Goal: Task Accomplishment & Management: Complete application form

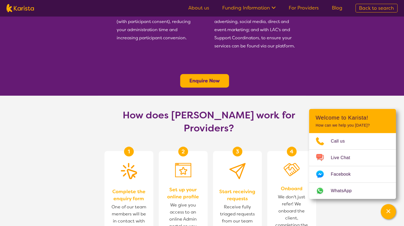
scroll to position [217, 0]
click at [209, 77] on b "Enquire Now" at bounding box center [204, 80] width 30 height 7
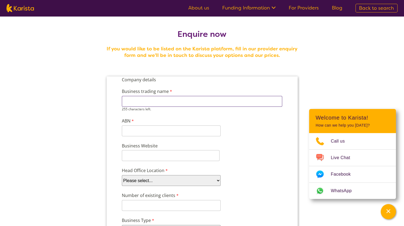
click at [175, 97] on input "Business trading name" at bounding box center [201, 101] width 160 height 11
type input "1 CARE CONNECT"
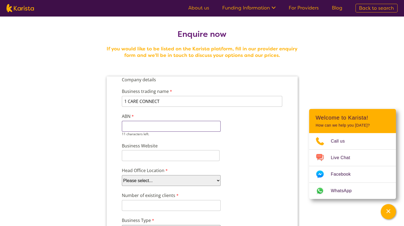
click at [152, 129] on input "ABN" at bounding box center [170, 126] width 99 height 11
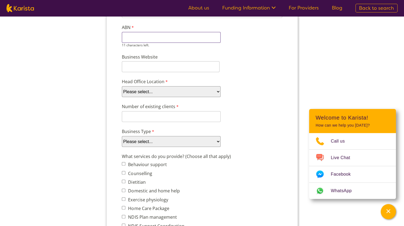
scroll to position [27, 0]
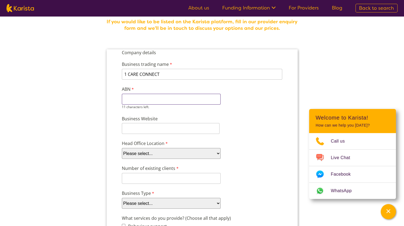
paste input "64 661 400"
type input "64 661 400"
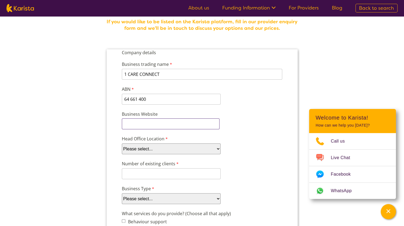
click at [128, 128] on input "Business Website" at bounding box center [170, 123] width 98 height 11
type input "www.1careconnect.com.au"
click at [152, 150] on select "Please select... ACT NSW NT QLD SA TAS VIC WA" at bounding box center [170, 148] width 99 height 11
select select "tfa_95"
click at [121, 143] on select "Please select... ACT NSW NT QLD SA TAS VIC WA" at bounding box center [170, 148] width 99 height 11
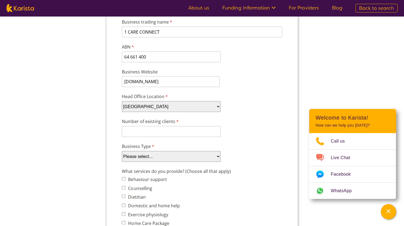
scroll to position [81, 0]
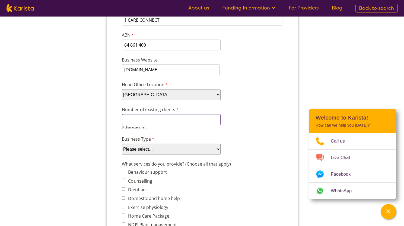
click at [147, 120] on input "Number of existing clients" at bounding box center [170, 119] width 99 height 11
type input "11"
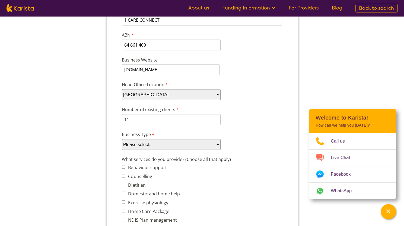
select select "tfa_87"
click at [121, 148] on select "Please select... Company Individual/Sole Trader Other (please specify)" at bounding box center [170, 144] width 99 height 11
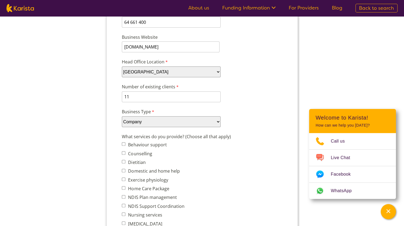
scroll to position [136, 0]
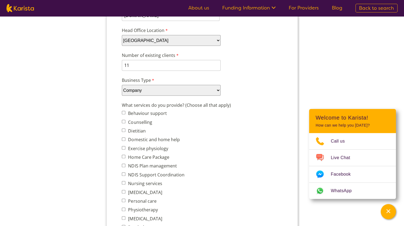
click at [123, 122] on input "Counselling" at bounding box center [123, 122] width 4 height 4
checkbox input "true"
click at [122, 174] on input "NDIS Support Coordination" at bounding box center [123, 174] width 4 height 4
checkbox input "true"
click at [123, 182] on input "Nursing services" at bounding box center [123, 183] width 4 height 4
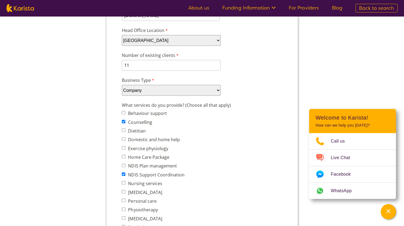
checkbox input "true"
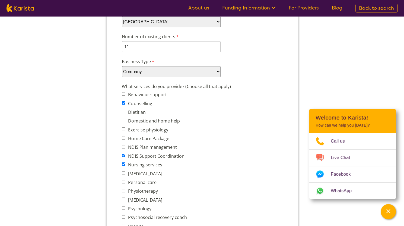
scroll to position [163, 0]
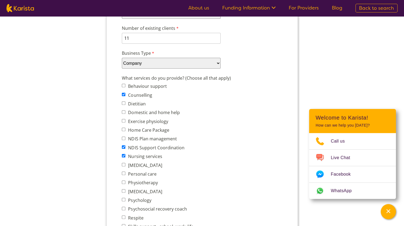
click at [124, 112] on input "Domestic and home help" at bounding box center [123, 112] width 4 height 4
checkbox input "true"
click at [124, 131] on input "Home Care Package" at bounding box center [123, 130] width 4 height 4
checkbox input "true"
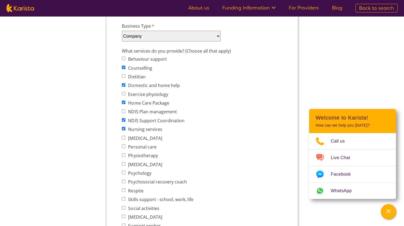
click at [122, 189] on input "Respite" at bounding box center [123, 190] width 4 height 4
checkbox input "true"
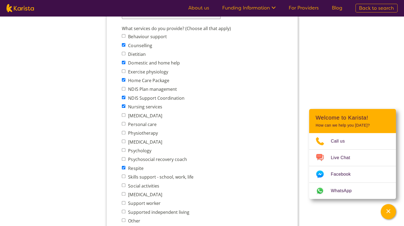
scroll to position [244, 0]
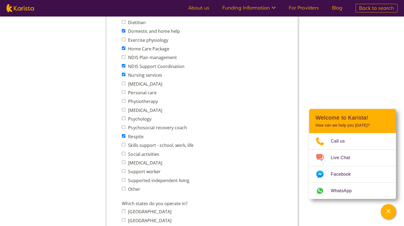
click at [124, 153] on input "Social activities" at bounding box center [123, 154] width 4 height 4
checkbox input "true"
click at [124, 170] on input "Support worker" at bounding box center [123, 171] width 4 height 4
checkbox input "true"
click at [123, 180] on input "Supported independent living" at bounding box center [123, 180] width 4 height 4
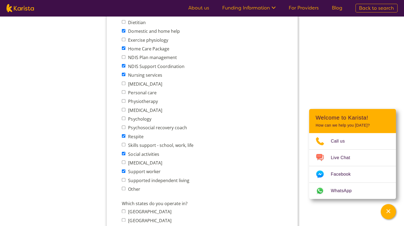
checkbox input "true"
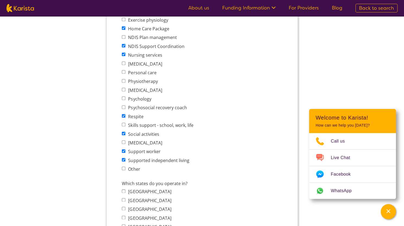
scroll to position [298, 0]
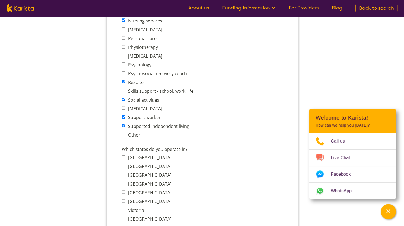
click at [123, 167] on input "New South Wales" at bounding box center [123, 166] width 4 height 4
checkbox input "true"
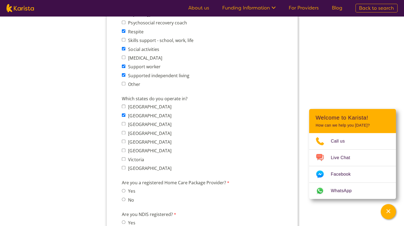
scroll to position [407, 0]
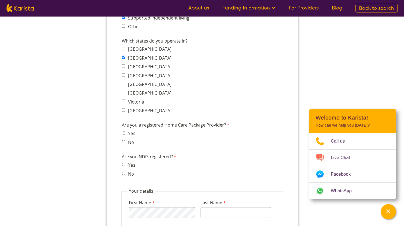
click at [124, 142] on input "No" at bounding box center [123, 142] width 4 height 4
radio input "true"
click at [122, 165] on input "Yes" at bounding box center [123, 165] width 4 height 4
radio input "true"
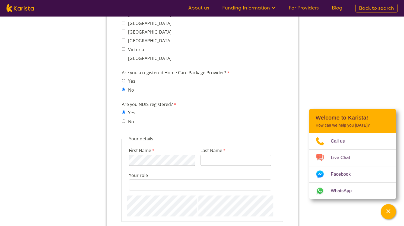
scroll to position [461, 0]
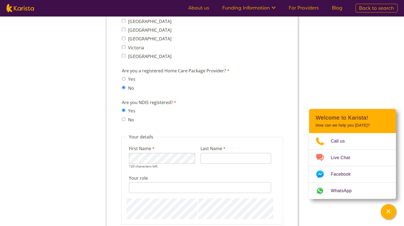
type input "Nair"
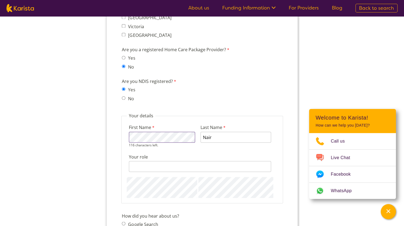
scroll to position [515, 0]
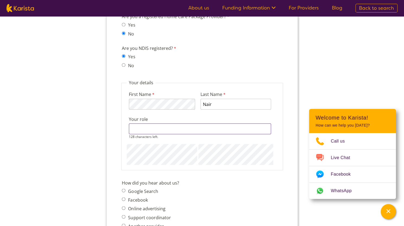
click at [146, 129] on input "Your role" at bounding box center [199, 128] width 142 height 11
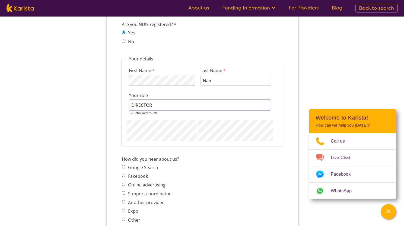
scroll to position [569, 0]
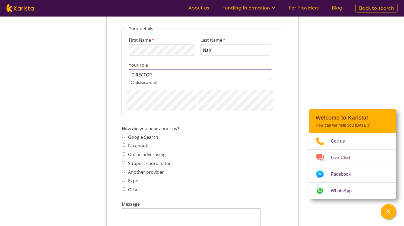
type input "DIRECTOR"
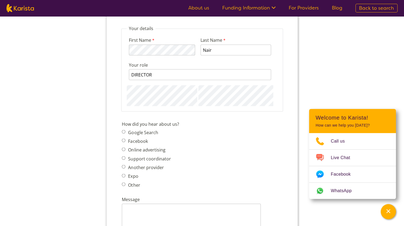
click at [122, 135] on span "Google Search" at bounding box center [147, 132] width 52 height 8
click at [122, 132] on input "Google Search" at bounding box center [123, 132] width 4 height 4
radio input "true"
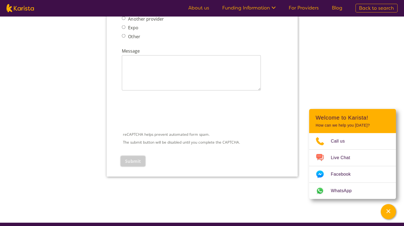
scroll to position [732, 0]
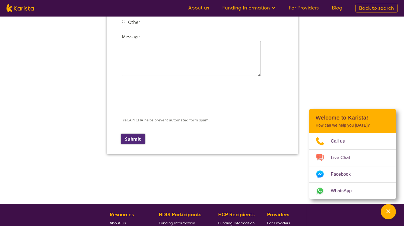
click at [136, 139] on input "Submit" at bounding box center [132, 139] width 24 height 10
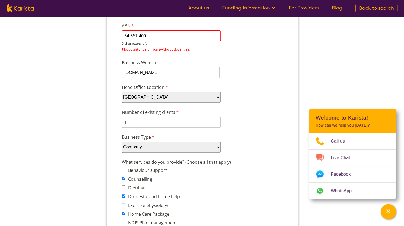
scroll to position [31, 0]
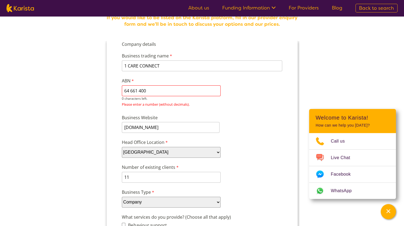
click at [130, 91] on input "64 661 400" at bounding box center [170, 90] width 99 height 11
click at [138, 91] on input "64661 400" at bounding box center [170, 90] width 99 height 11
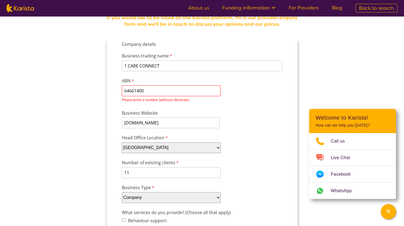
scroll to position [0, 0]
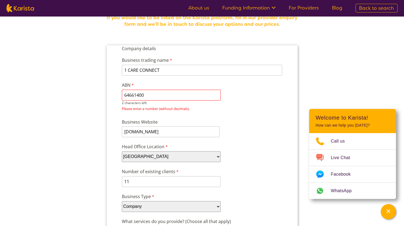
drag, startPoint x: 152, startPoint y: 95, endPoint x: 117, endPoint y: 95, distance: 35.0
paste input "661"
click at [130, 94] on input "64 661 400" at bounding box center [170, 95] width 99 height 11
click at [138, 96] on input "64661 400" at bounding box center [170, 95] width 99 height 11
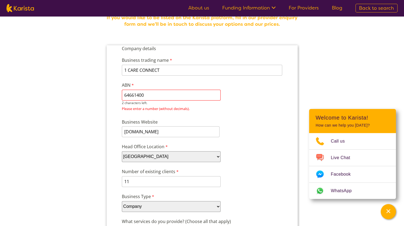
click at [151, 95] on input "64661400" at bounding box center [170, 95] width 99 height 11
drag, startPoint x: 143, startPoint y: 96, endPoint x: 147, endPoint y: 102, distance: 6.3
click at [144, 97] on input "64661400 69" at bounding box center [170, 95] width 99 height 11
type input "64661400693"
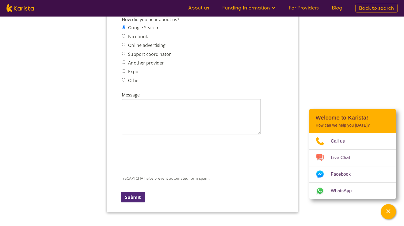
scroll to position [736, 0]
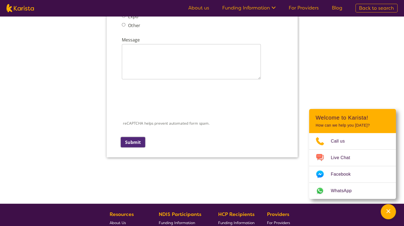
click at [133, 141] on input "Submit" at bounding box center [132, 142] width 24 height 10
